Goal: Task Accomplishment & Management: Complete application form

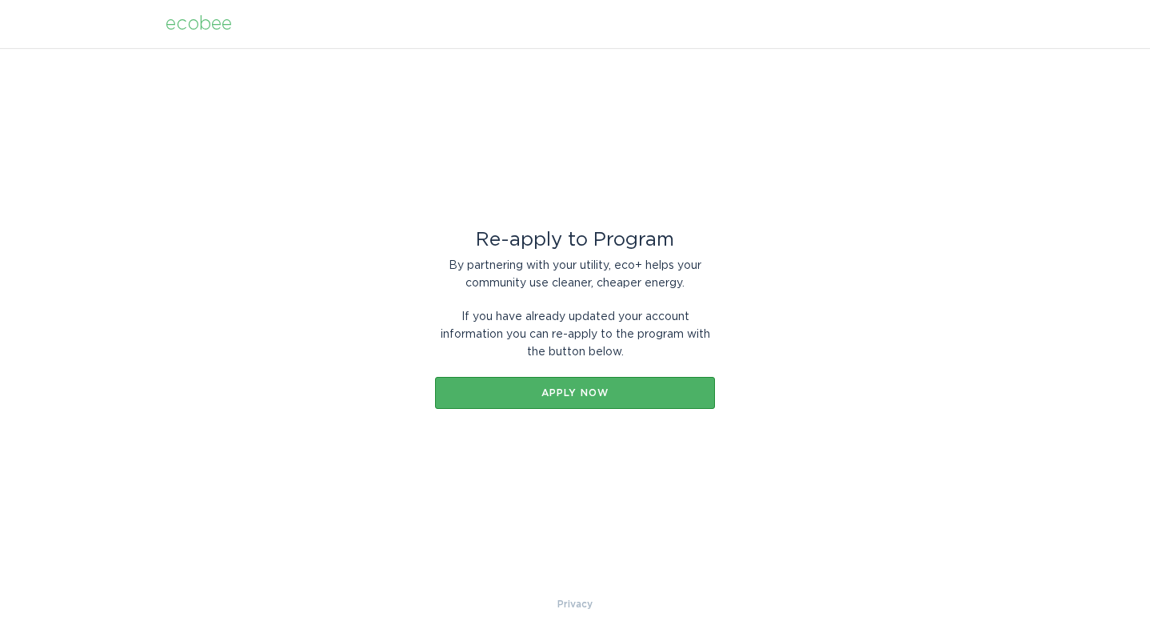
click at [577, 381] on button "Apply now" at bounding box center [575, 393] width 280 height 32
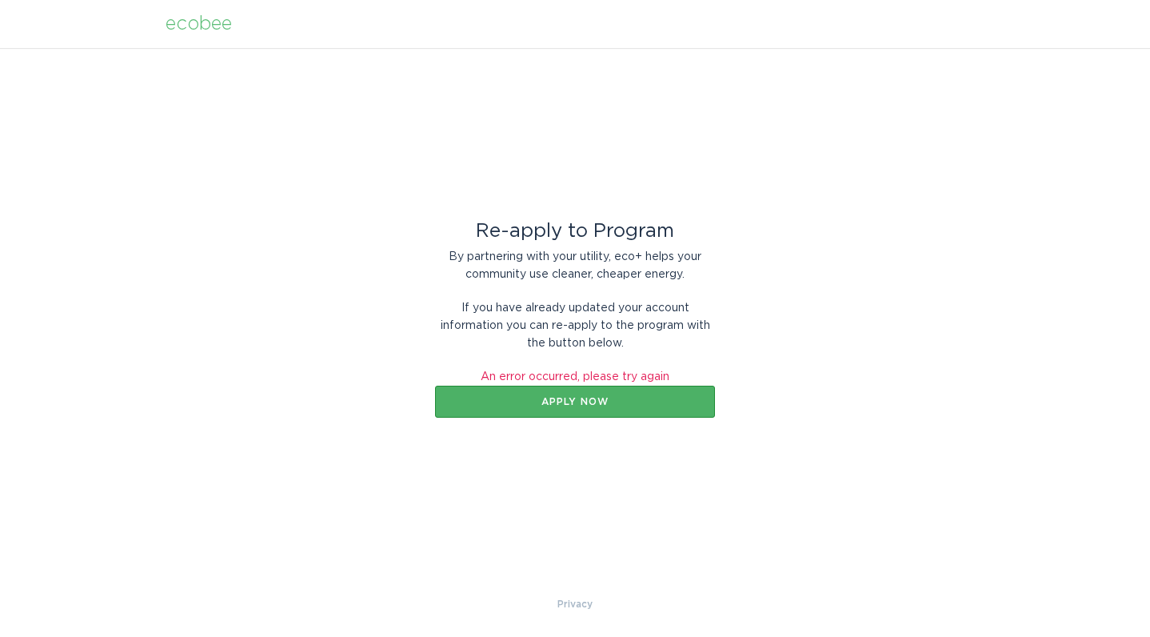
click at [577, 401] on div "Apply now" at bounding box center [575, 402] width 264 height 10
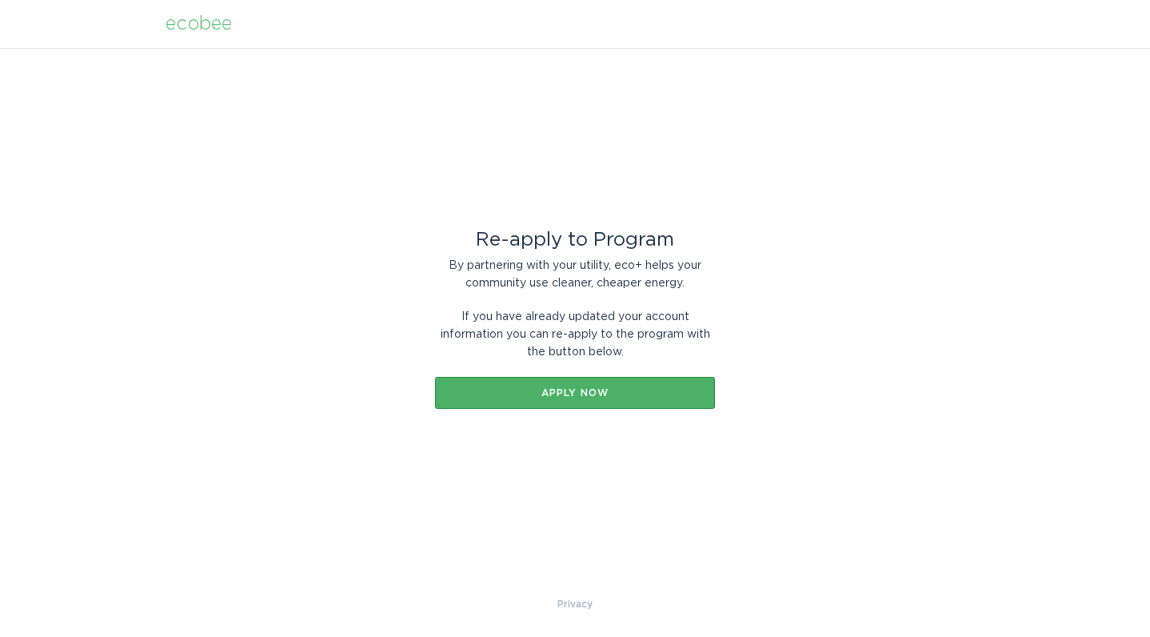
click at [550, 386] on button "Apply now" at bounding box center [575, 393] width 280 height 32
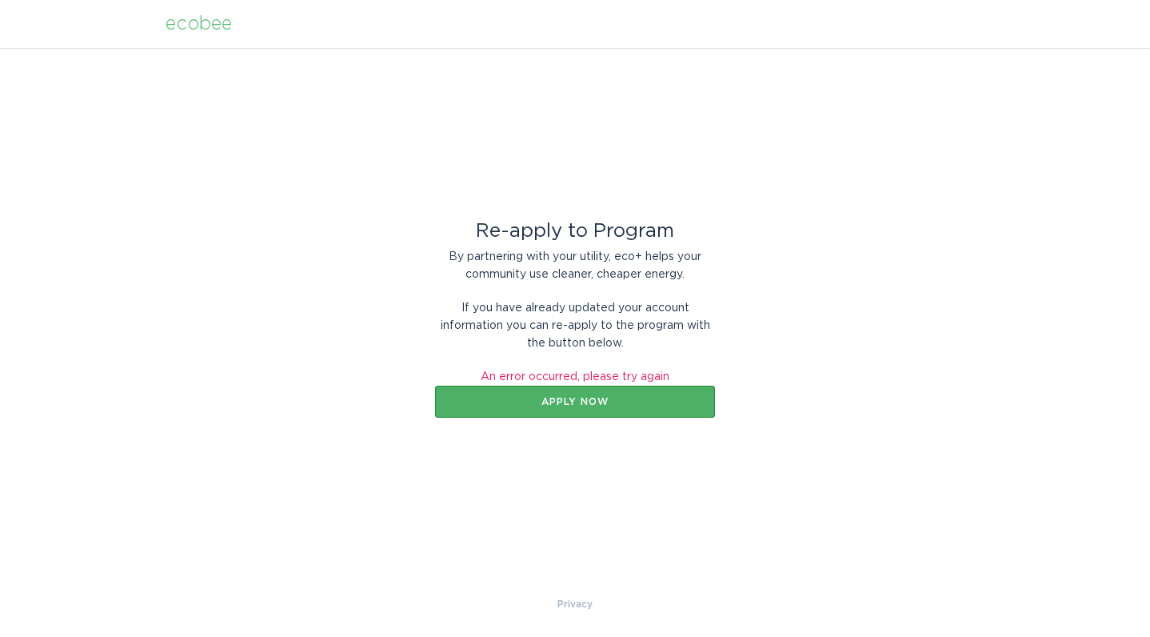
click at [528, 401] on div "Apply now" at bounding box center [575, 402] width 264 height 10
